Goal: Check status: Check status

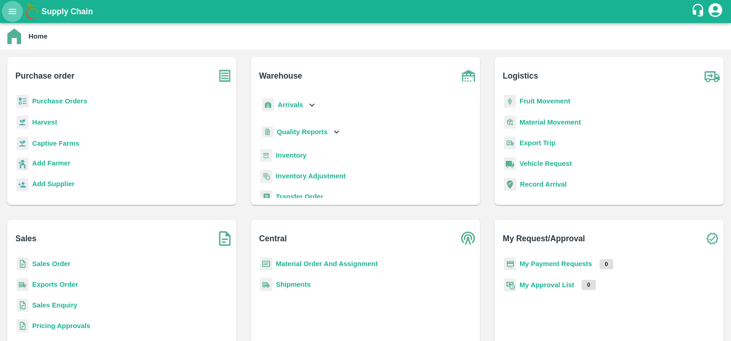
click at [7, 14] on icon "open drawer" at bounding box center [12, 11] width 10 height 10
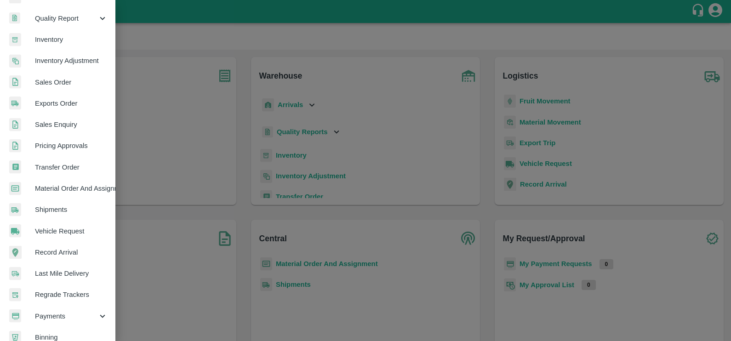
scroll to position [182, 0]
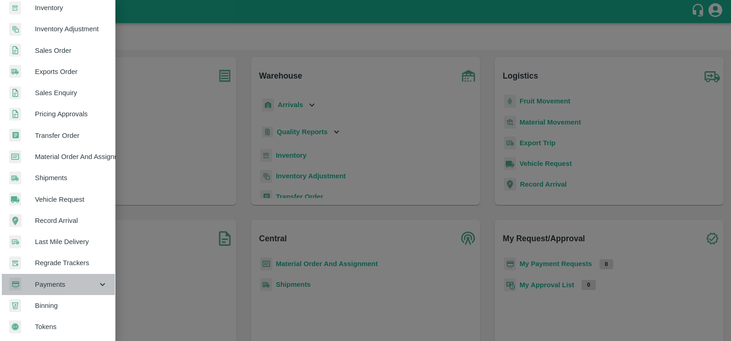
click at [71, 281] on span "Payments" at bounding box center [66, 284] width 63 height 10
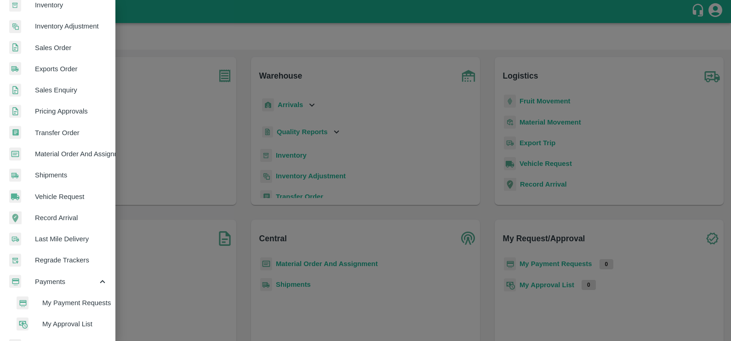
click at [76, 298] on span "My Payment Requests" at bounding box center [74, 303] width 65 height 10
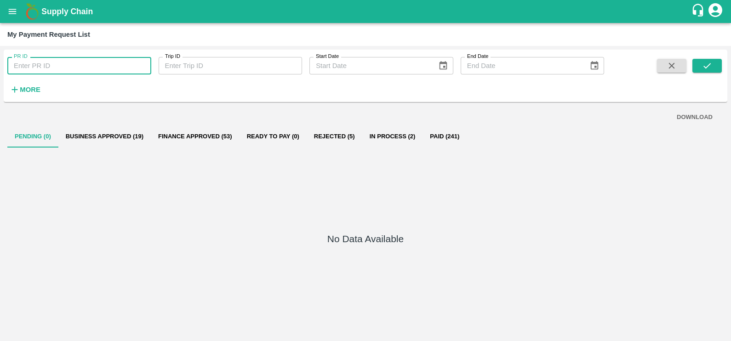
click at [63, 62] on input "PR ID" at bounding box center [79, 65] width 144 height 17
paste input "239771"
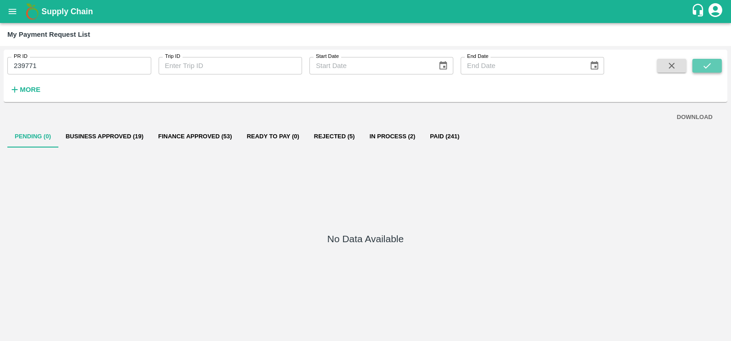
click at [695, 69] on button "submit" at bounding box center [706, 66] width 29 height 14
click at [703, 69] on icon "submit" at bounding box center [707, 66] width 10 height 10
click at [428, 133] on button "Paid (0)" at bounding box center [436, 136] width 41 height 22
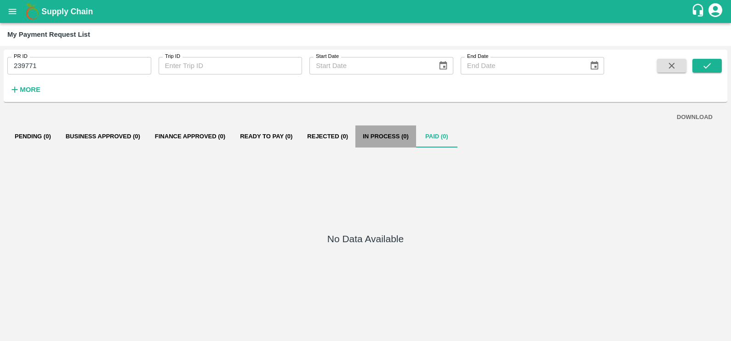
click at [379, 134] on button "In Process (0)" at bounding box center [385, 136] width 61 height 22
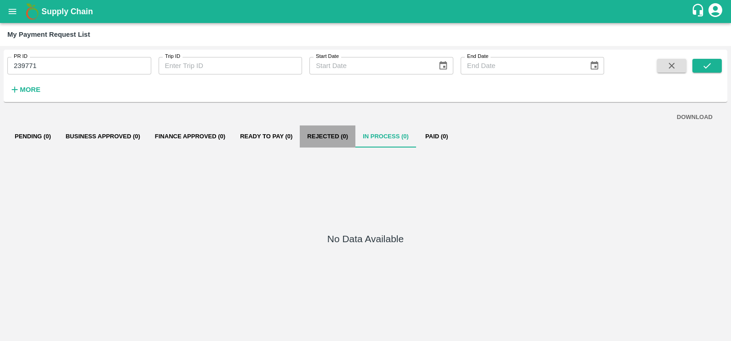
click at [342, 133] on button "Rejected (0)" at bounding box center [328, 136] width 56 height 22
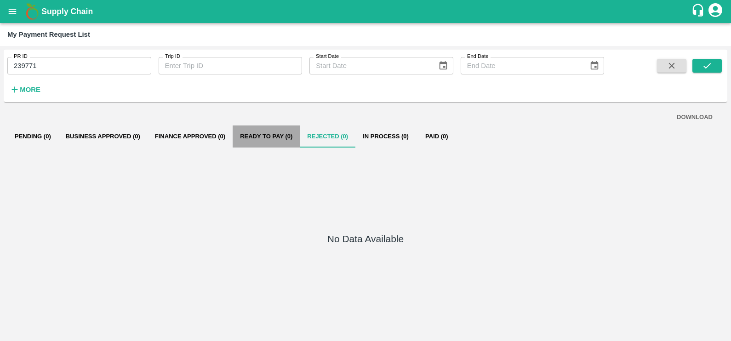
click at [295, 135] on button "Ready To Pay (0)" at bounding box center [266, 136] width 67 height 22
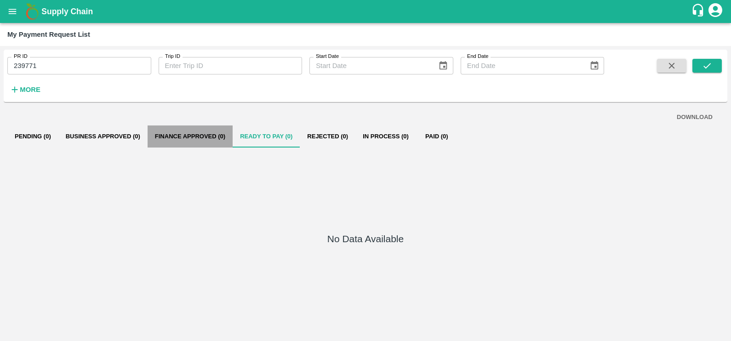
click at [184, 126] on button "Finance Approved (0)" at bounding box center [190, 136] width 85 height 22
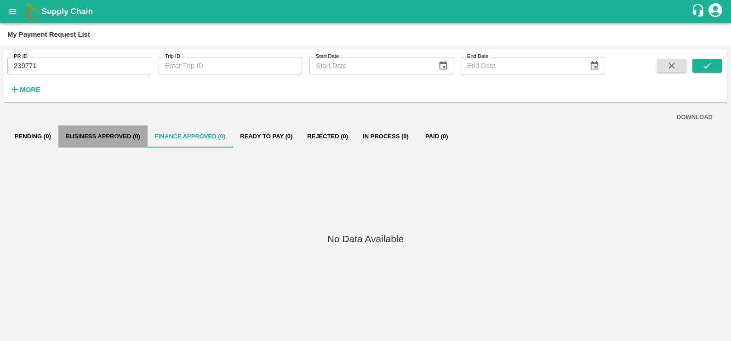
click at [114, 131] on button "Business Approved (0)" at bounding box center [102, 136] width 89 height 22
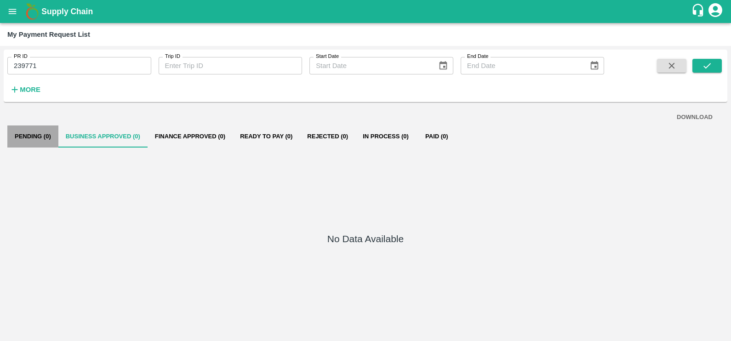
click at [17, 135] on button "Pending (0)" at bounding box center [32, 136] width 51 height 22
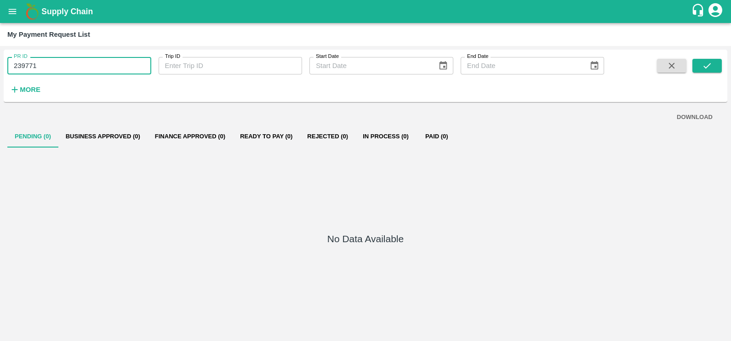
click at [55, 63] on input "239771" at bounding box center [79, 65] width 144 height 17
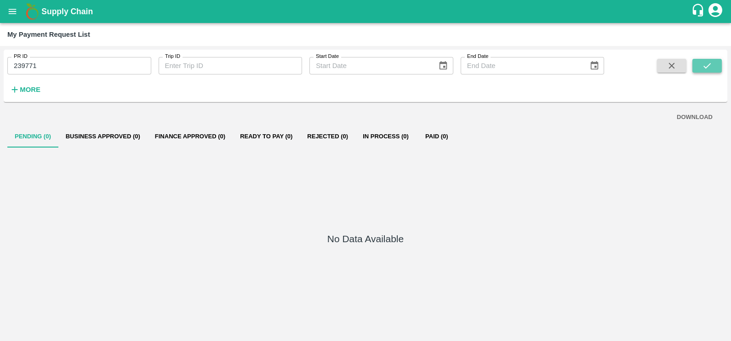
click at [704, 66] on icon "submit" at bounding box center [707, 66] width 10 height 10
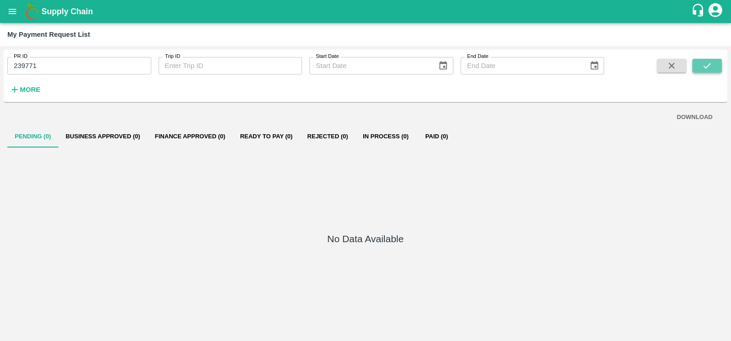
click at [704, 66] on icon "submit" at bounding box center [707, 66] width 10 height 10
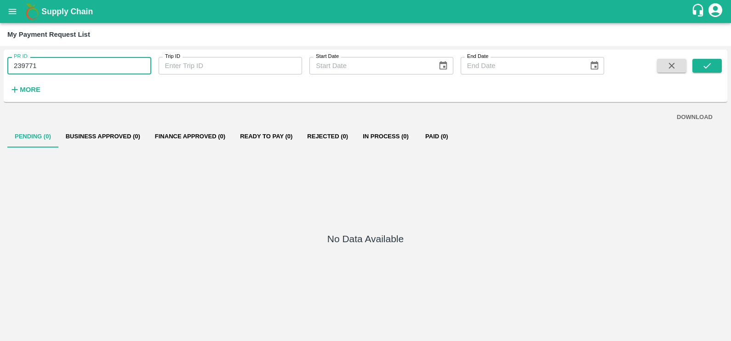
click at [133, 68] on input "239771" at bounding box center [79, 65] width 144 height 17
paste input "text"
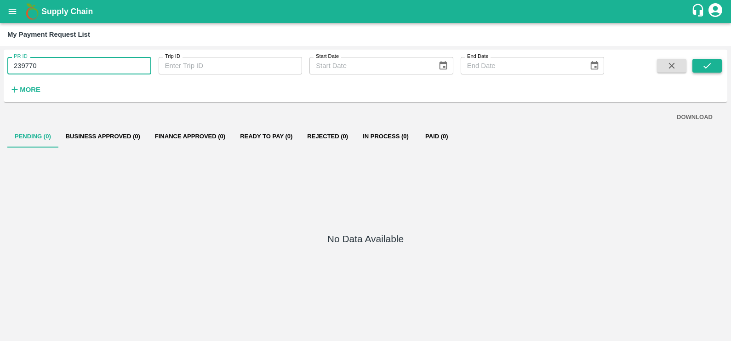
type input "239770"
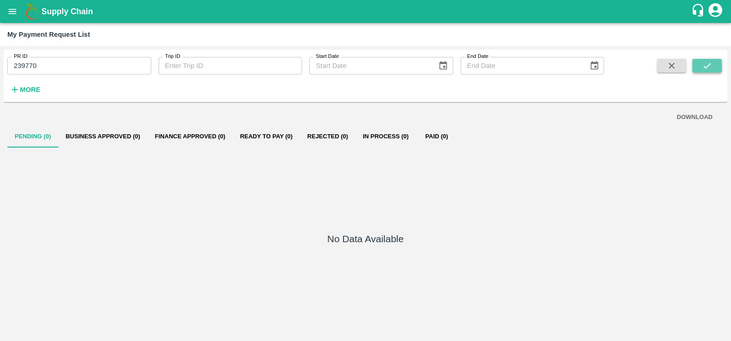
click at [700, 61] on button "submit" at bounding box center [706, 66] width 29 height 14
